Goal: Task Accomplishment & Management: Complete application form

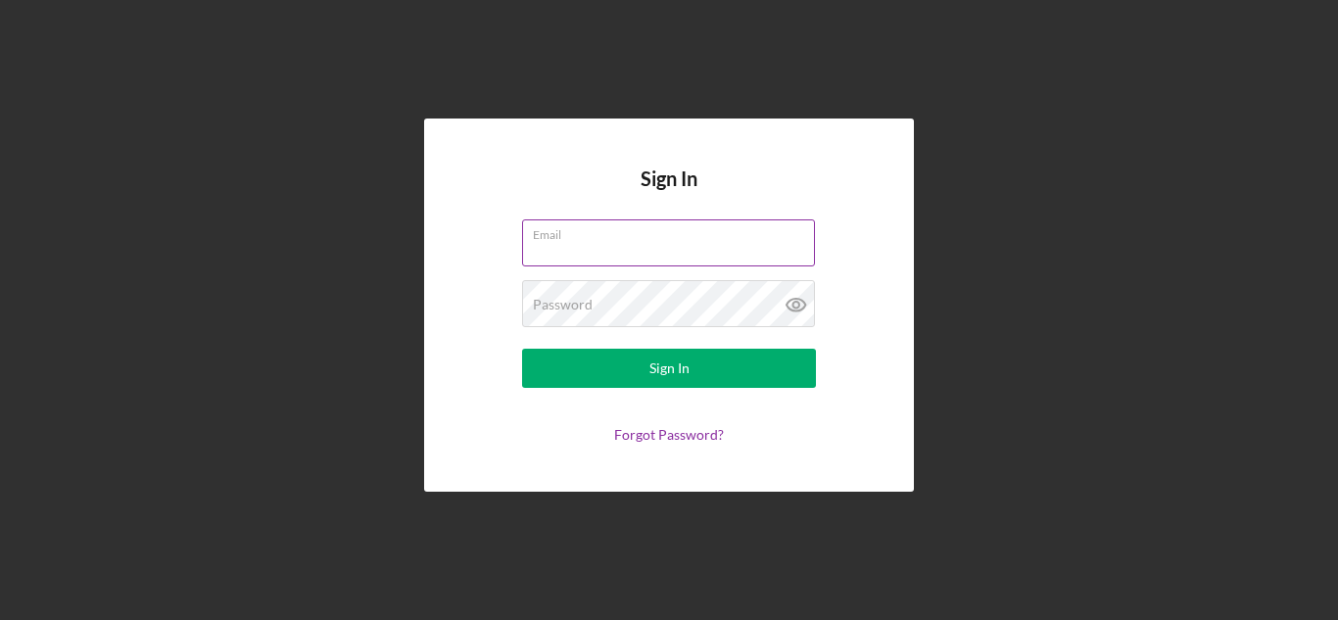
click at [631, 241] on div "Email" at bounding box center [669, 243] width 294 height 49
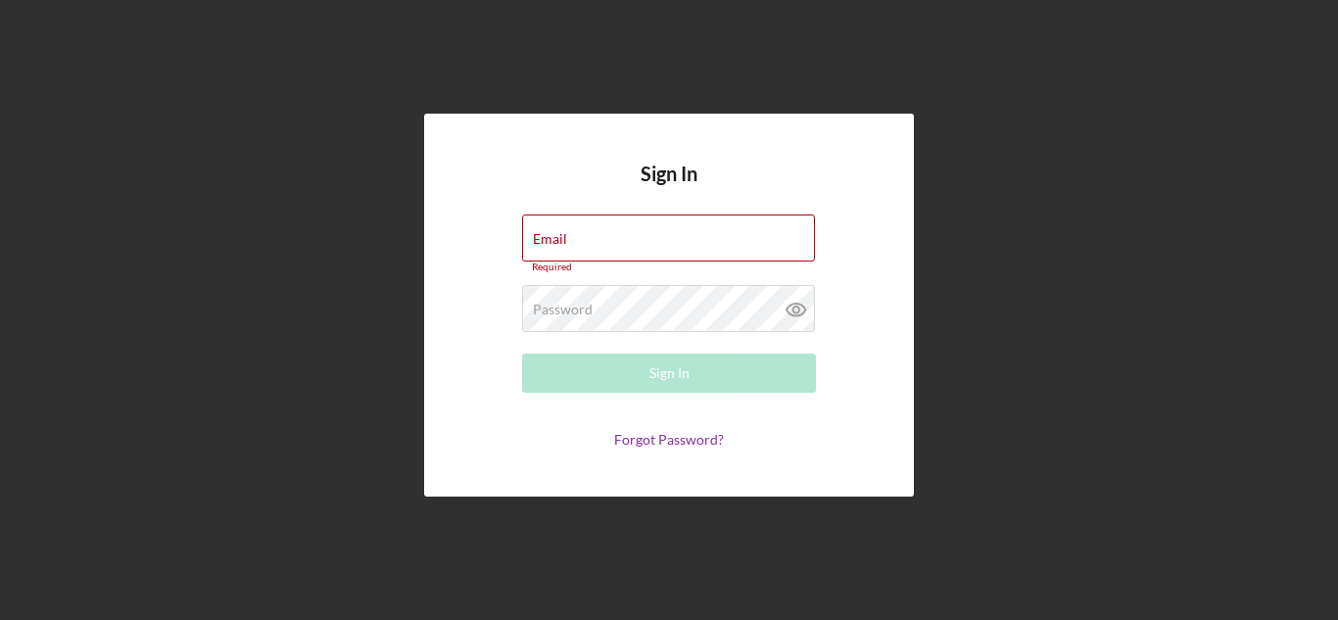
click at [590, 210] on div "Sign In Email Required Password Required Sign In Forgot Password?" at bounding box center [669, 305] width 490 height 383
click at [581, 244] on div "Email Required" at bounding box center [669, 244] width 294 height 59
type input "a"
type input "[EMAIL_ADDRESS][DOMAIN_NAME]"
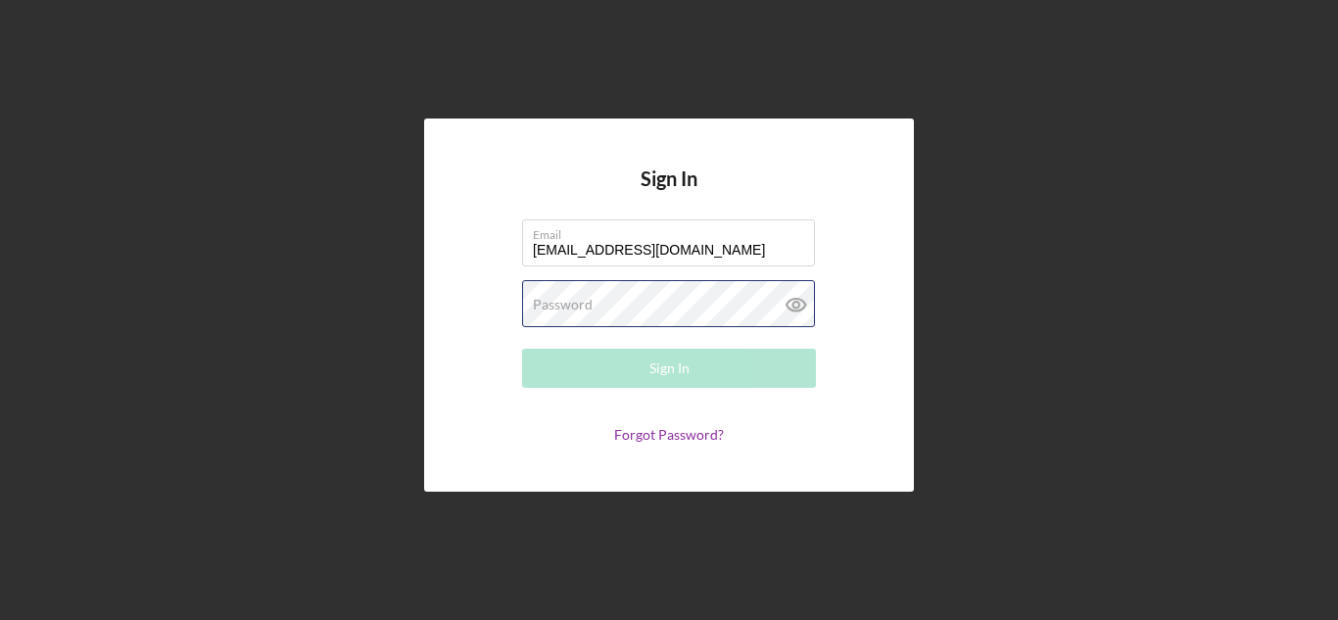
click at [662, 302] on div "Password Required" at bounding box center [669, 304] width 294 height 49
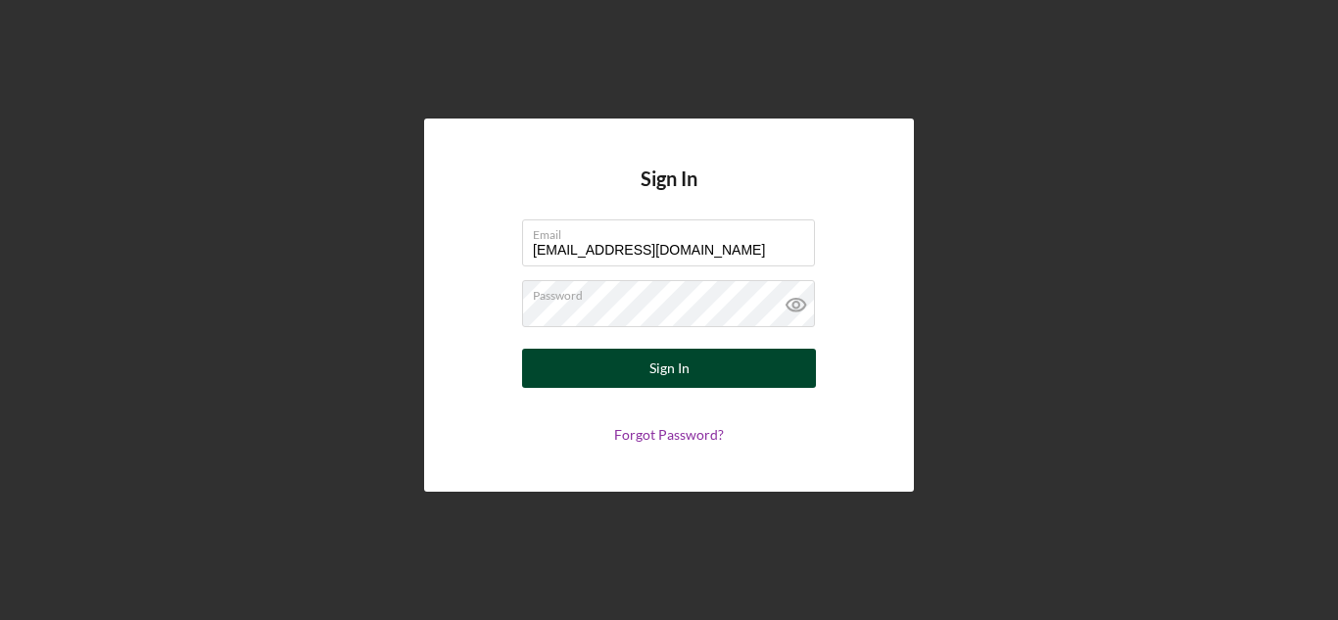
click at [679, 357] on div "Sign In" at bounding box center [669, 368] width 40 height 39
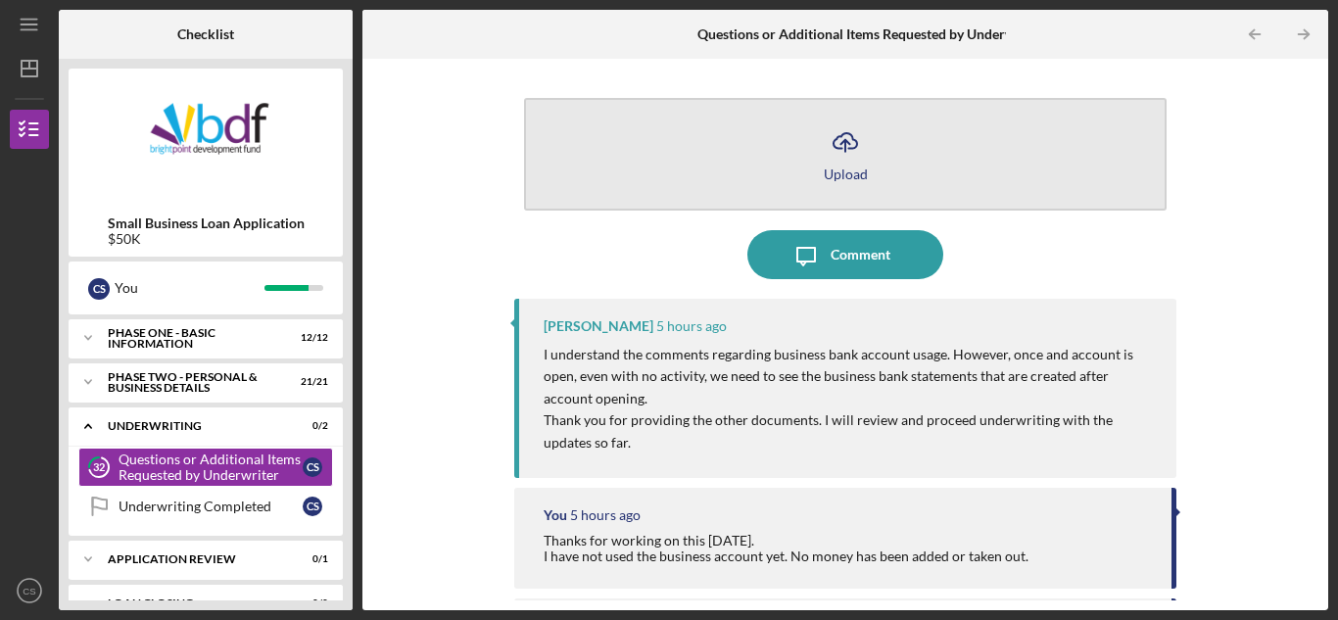
click at [844, 148] on icon "button" at bounding box center [846, 140] width 24 height 15
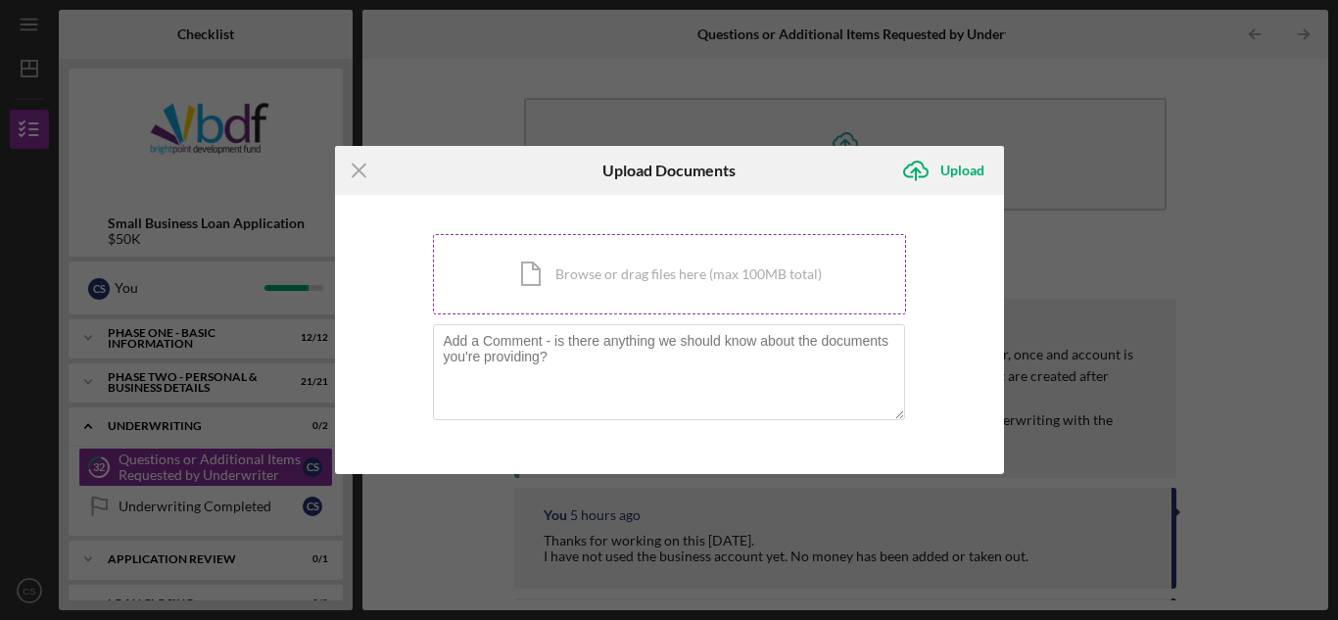
click at [640, 269] on div "Icon/Document Browse or drag files here (max 100MB total) Tap to choose files o…" at bounding box center [669, 274] width 473 height 80
click at [586, 251] on div "Icon/Document Browse or drag files here (max 100MB total) Tap to choose files o…" at bounding box center [669, 274] width 473 height 80
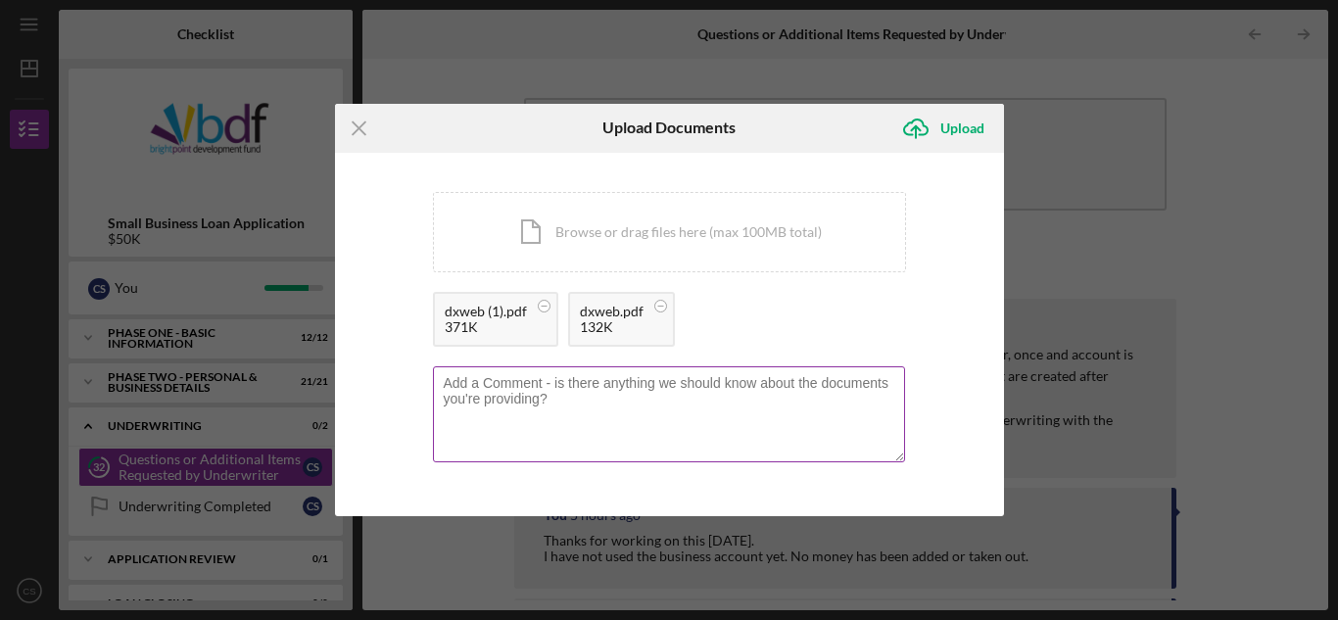
click at [530, 385] on textarea at bounding box center [669, 414] width 472 height 96
type textarea "Please see business bank statements. Thanks"
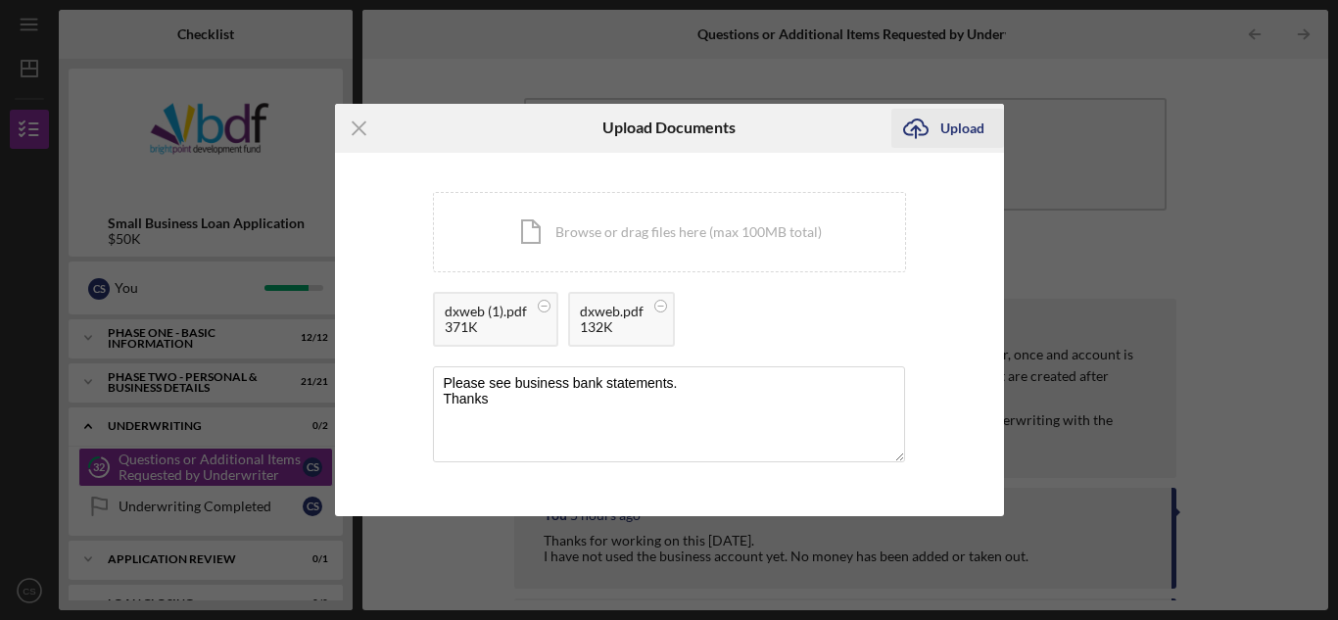
click at [940, 131] on div "Upload" at bounding box center [962, 128] width 44 height 39
